Goal: Task Accomplishment & Management: Use online tool/utility

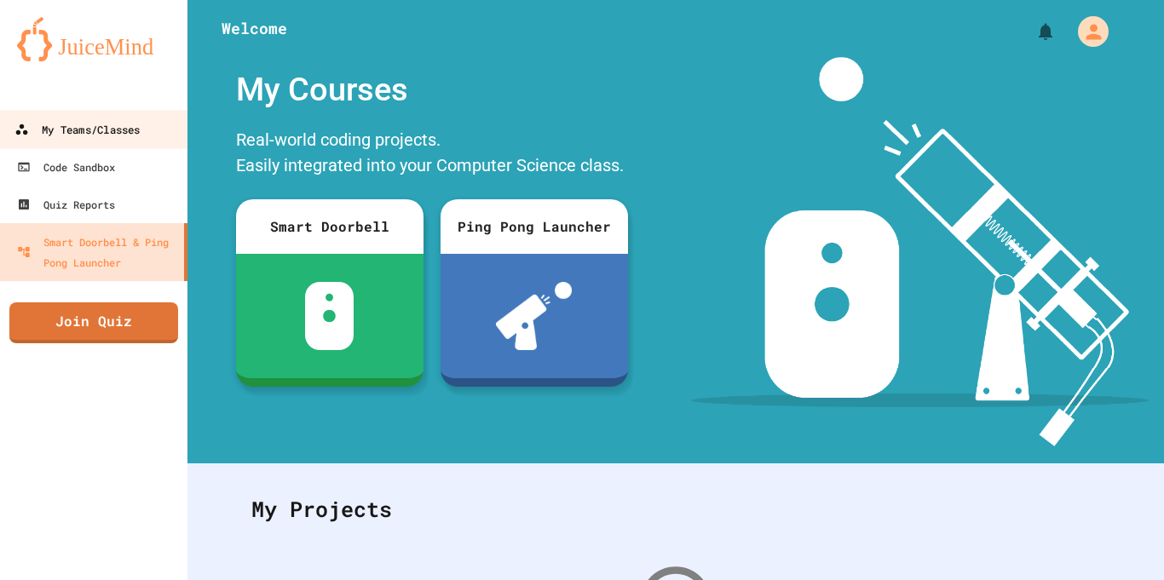
click at [132, 136] on div "My Teams/Classes" at bounding box center [76, 129] width 125 height 21
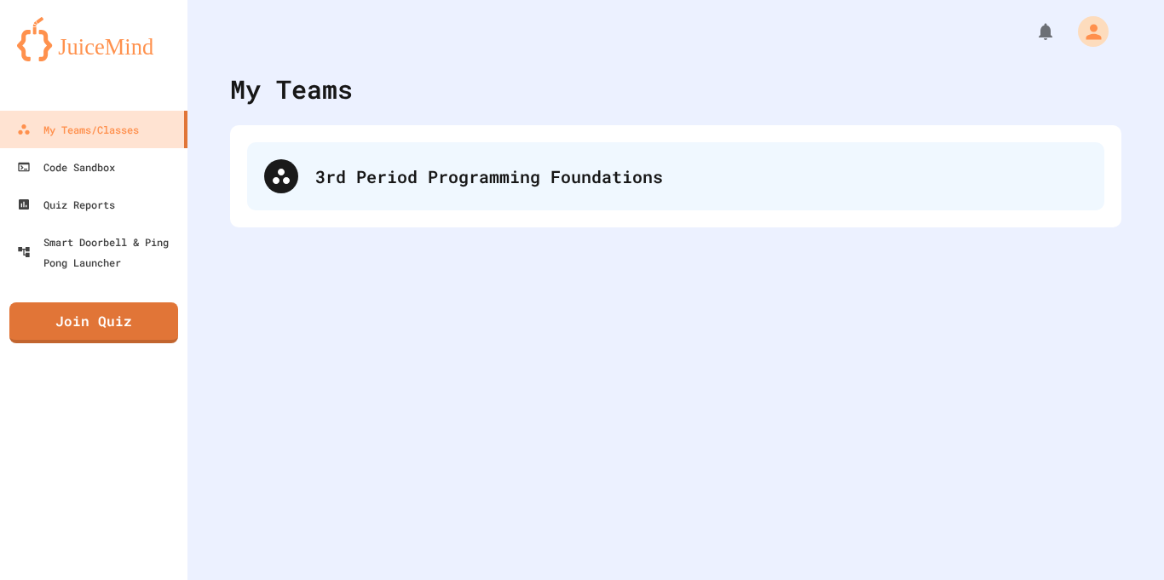
click at [337, 170] on div "3rd Period Programming Foundations" at bounding box center [701, 177] width 772 height 26
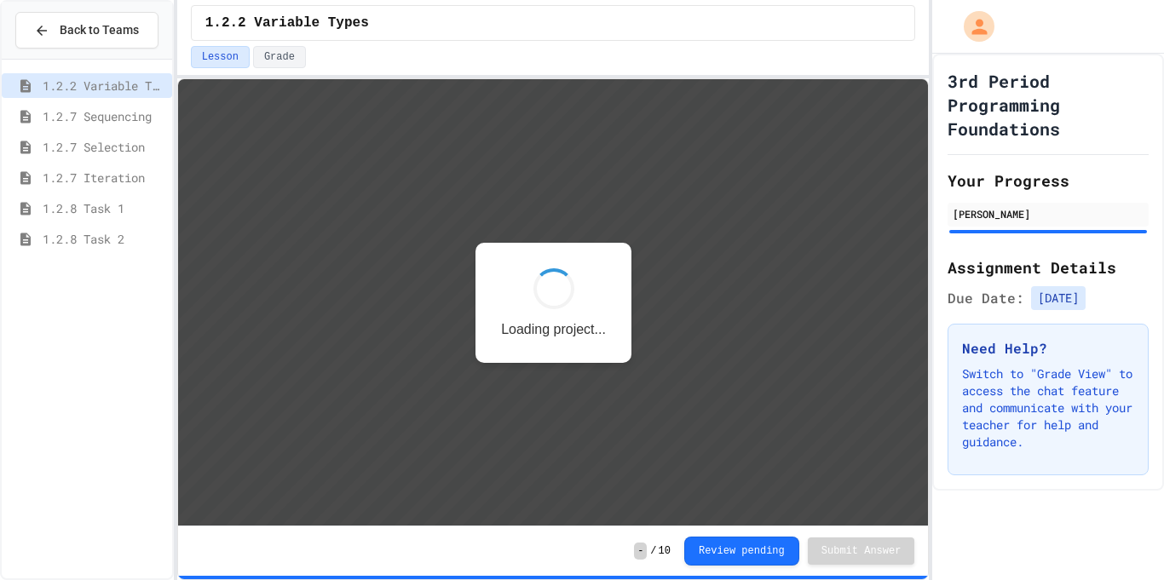
click at [84, 236] on span "1.2.8 Task 2" at bounding box center [104, 239] width 123 height 18
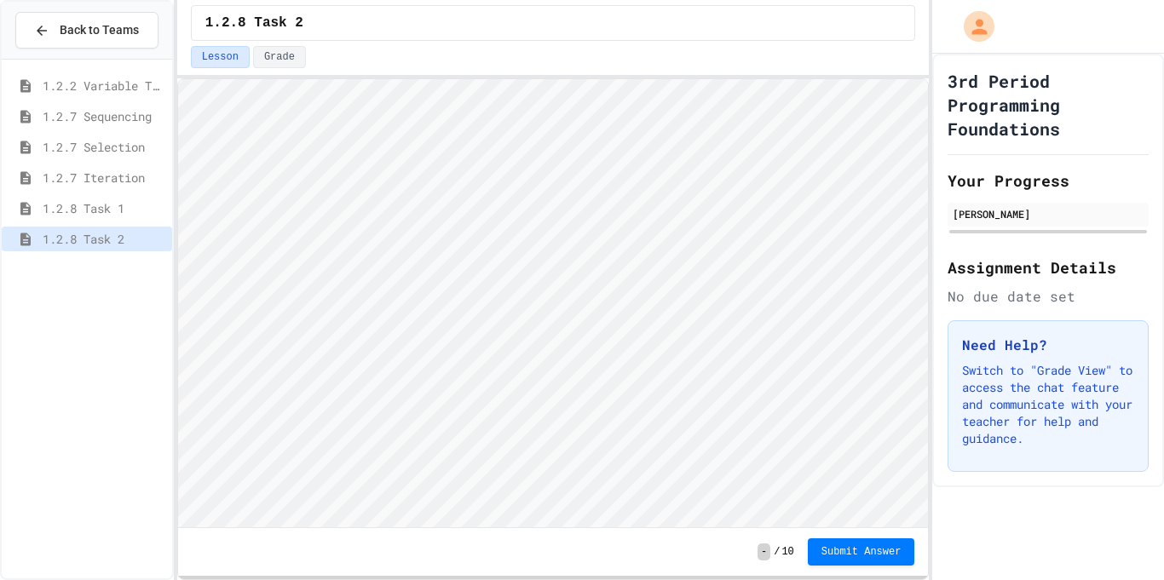
scroll to position [2, 0]
click at [853, 555] on span "Submit Answer" at bounding box center [862, 551] width 80 height 14
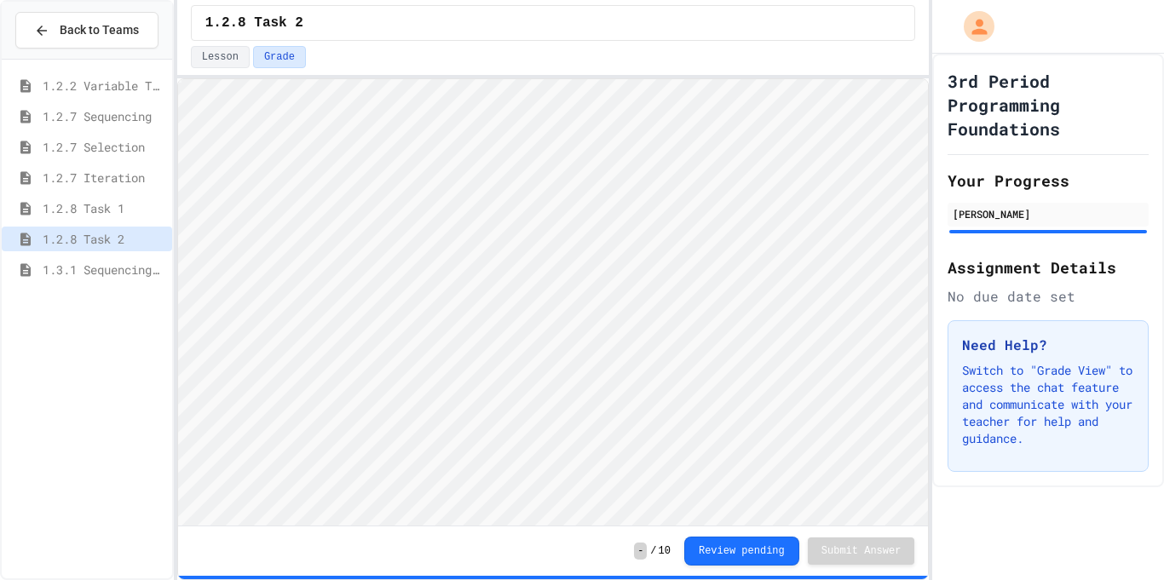
click at [120, 214] on span "1.2.8 Task 1" at bounding box center [104, 208] width 123 height 18
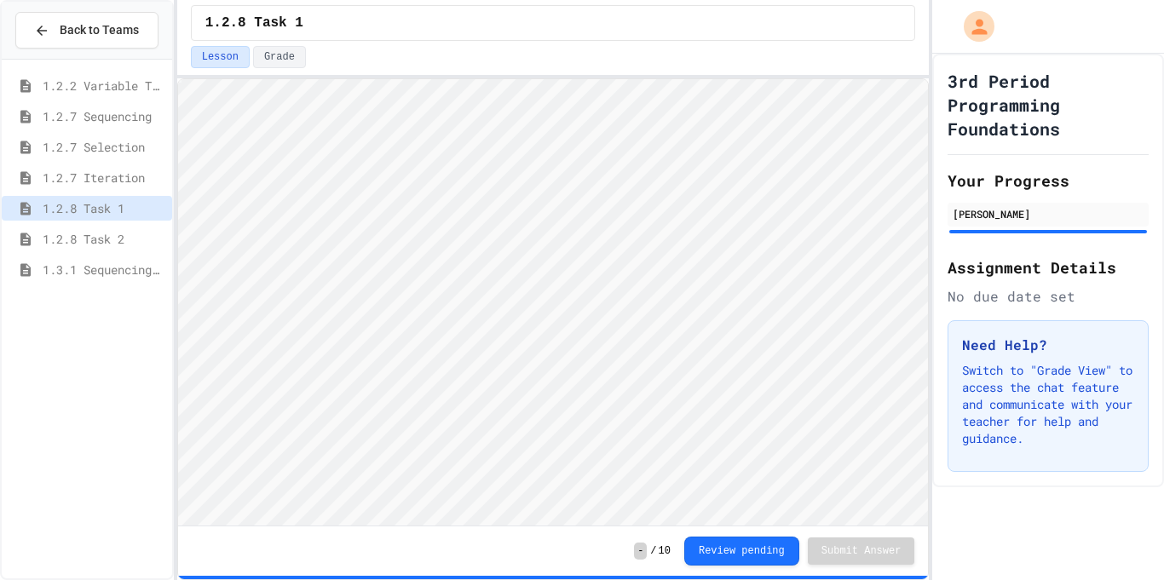
click at [117, 275] on span "1.3.1 Sequencing Patterns/Trends" at bounding box center [104, 270] width 123 height 18
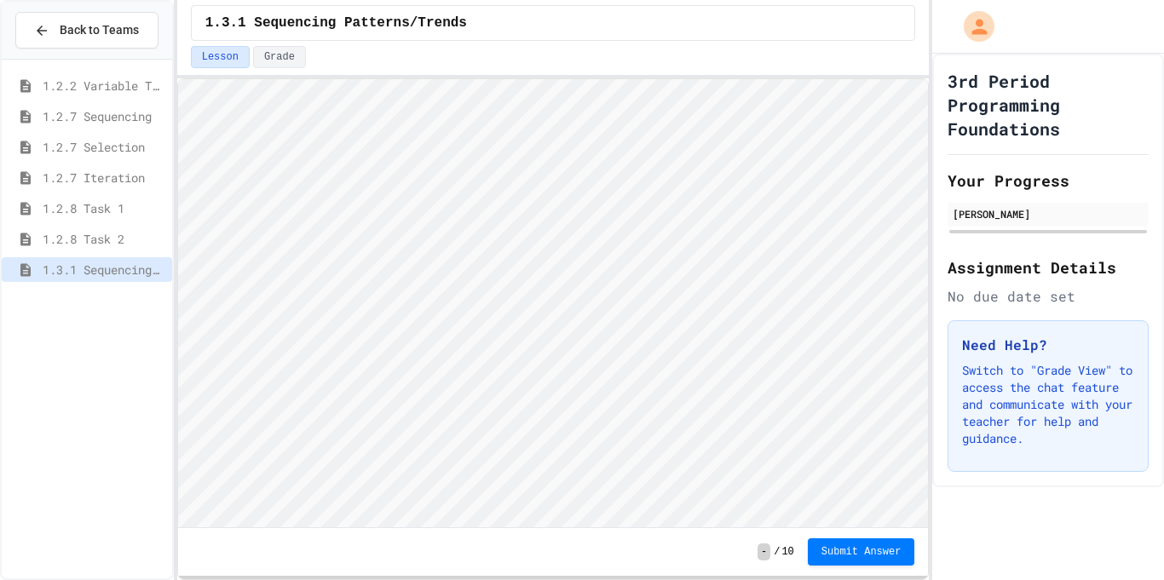
scroll to position [2, 0]
click at [822, 552] on span "Submit Answer" at bounding box center [862, 551] width 80 height 14
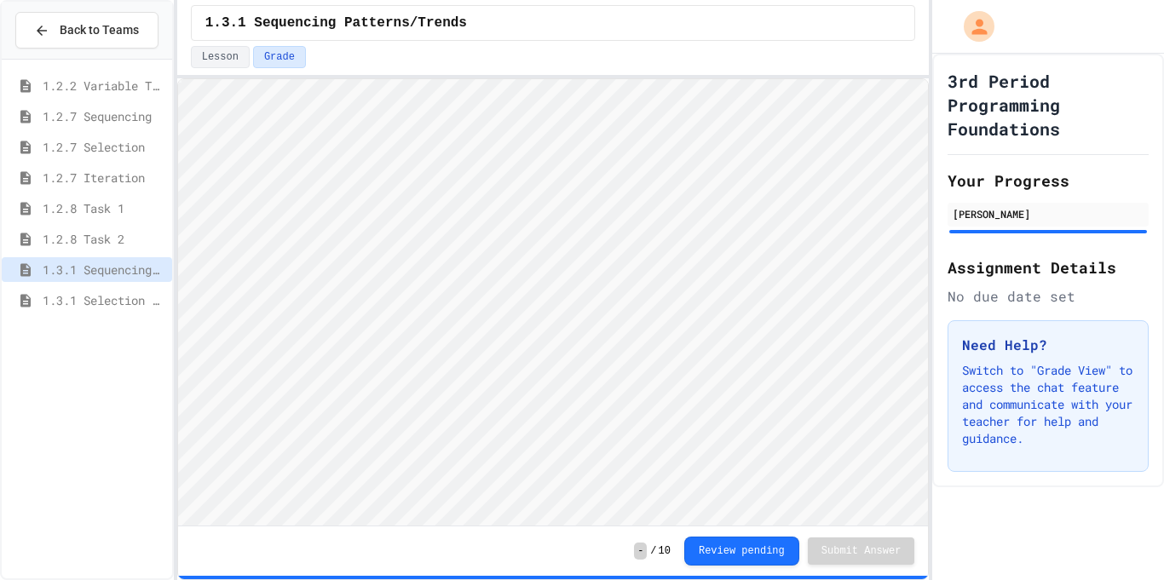
click at [123, 303] on span "1.3.1 Selection Patterns/Trends" at bounding box center [104, 300] width 123 height 18
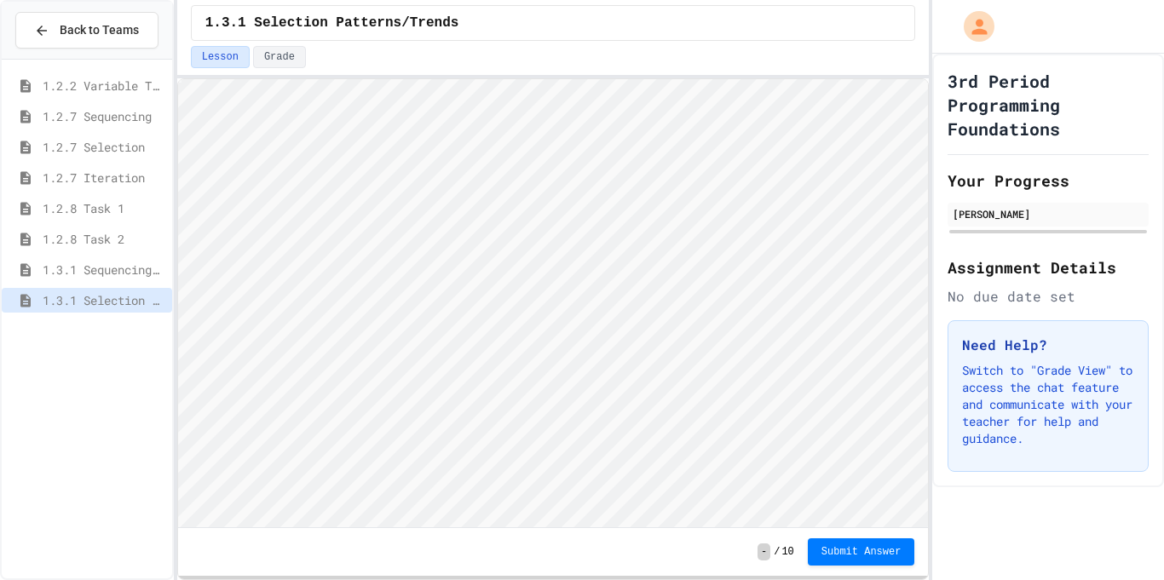
scroll to position [2, 0]
click at [101, 323] on span "1.3.1 Iteration Patterns/Trends" at bounding box center [104, 331] width 123 height 18
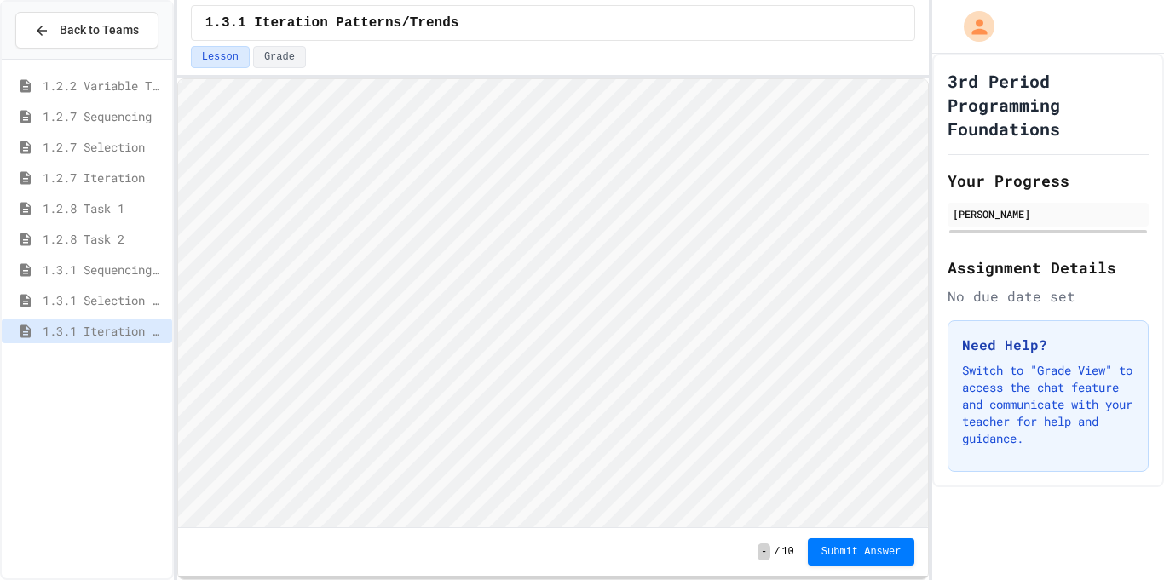
scroll to position [2, 0]
click at [122, 305] on span "1.3.1 Selection Patterns/Trends" at bounding box center [104, 300] width 123 height 18
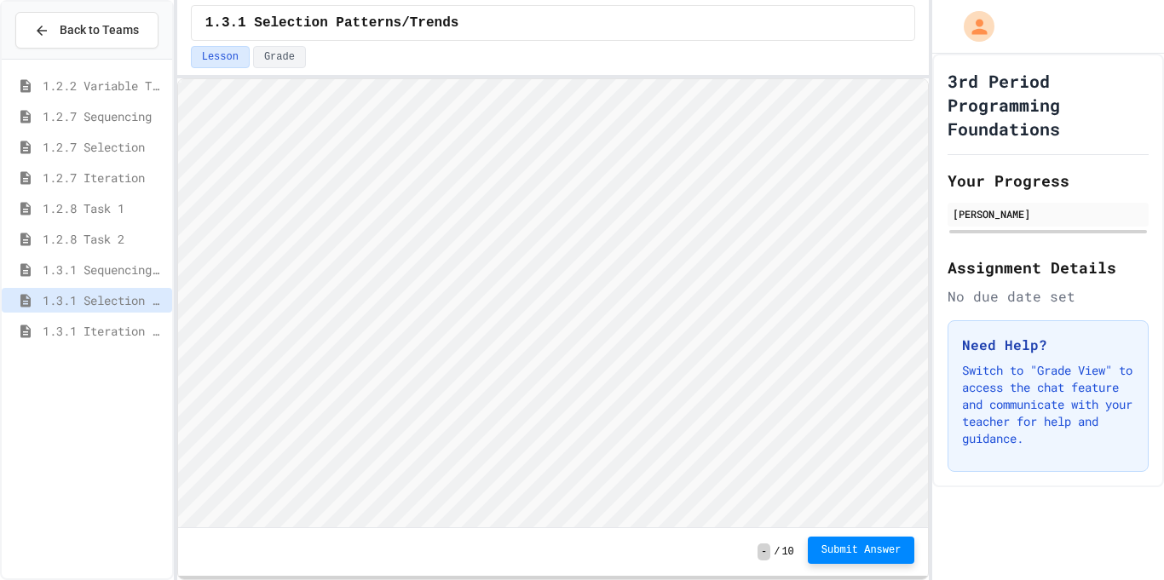
click at [846, 550] on span "Submit Answer" at bounding box center [862, 551] width 80 height 14
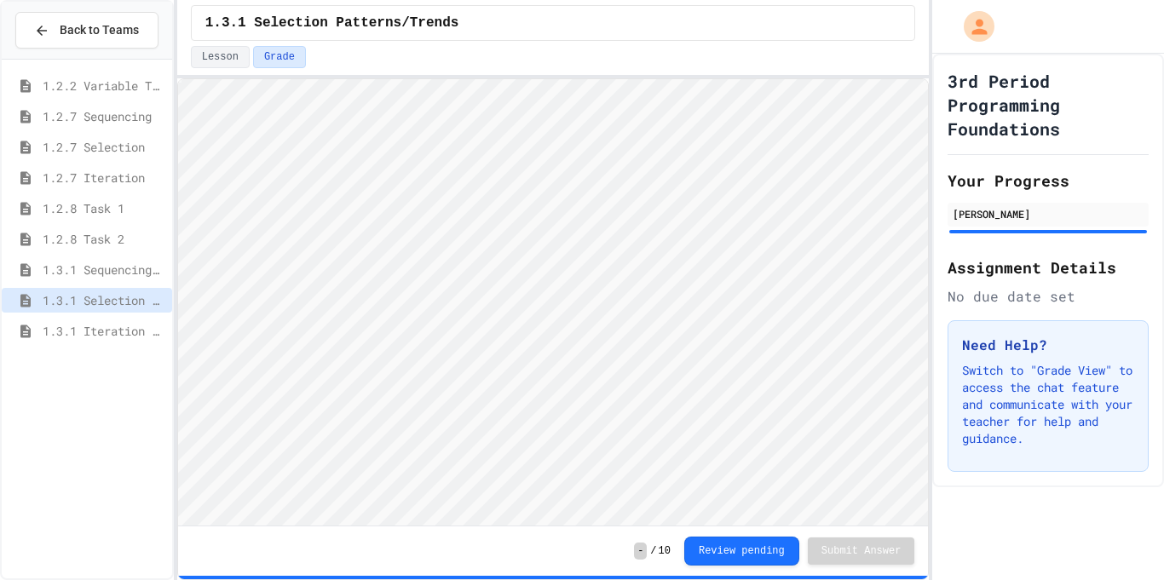
click at [144, 332] on span "1.3.1 Iteration Patterns/Trends" at bounding box center [104, 331] width 123 height 18
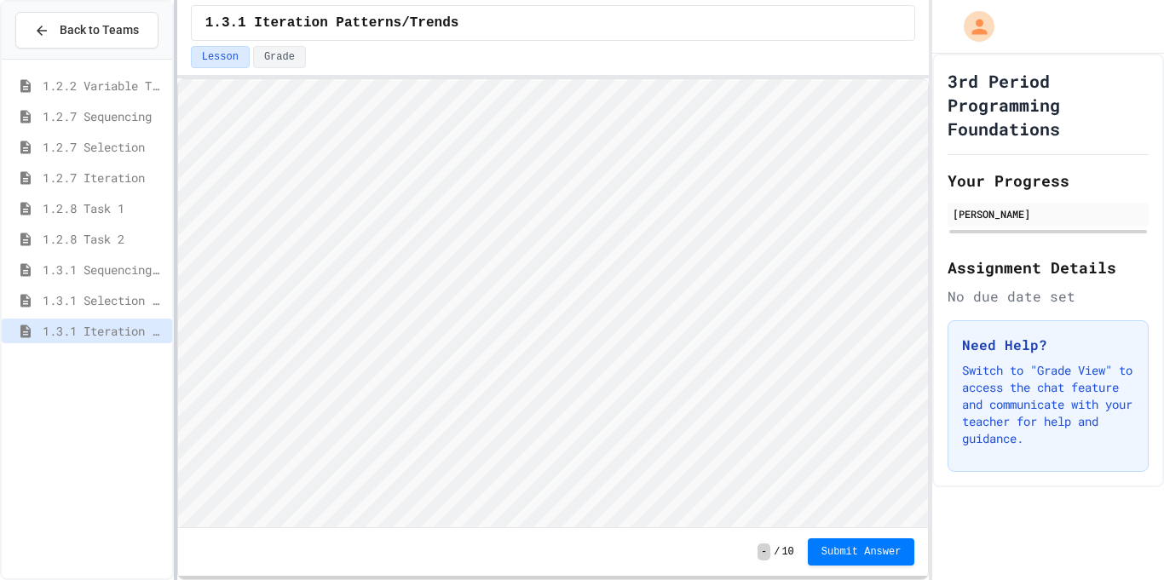
scroll to position [2, 0]
